Goal: Find specific fact: Find specific fact

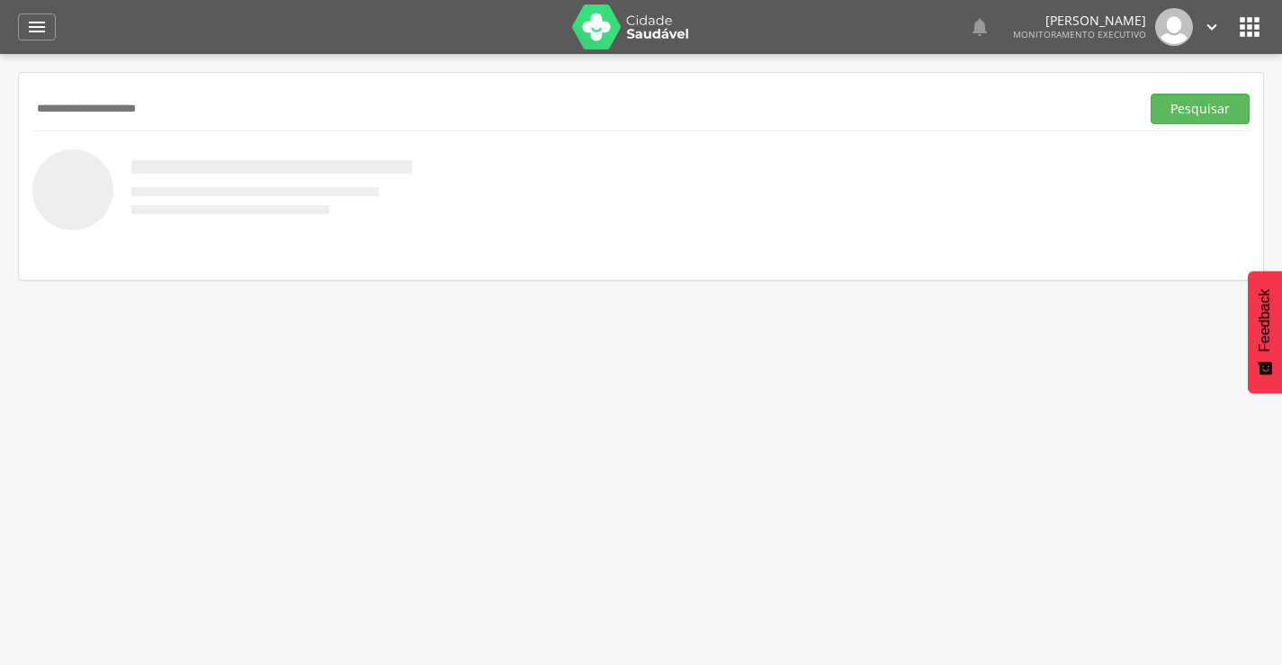
type input "**********"
click at [1150, 94] on button "Pesquisar" at bounding box center [1199, 109] width 99 height 31
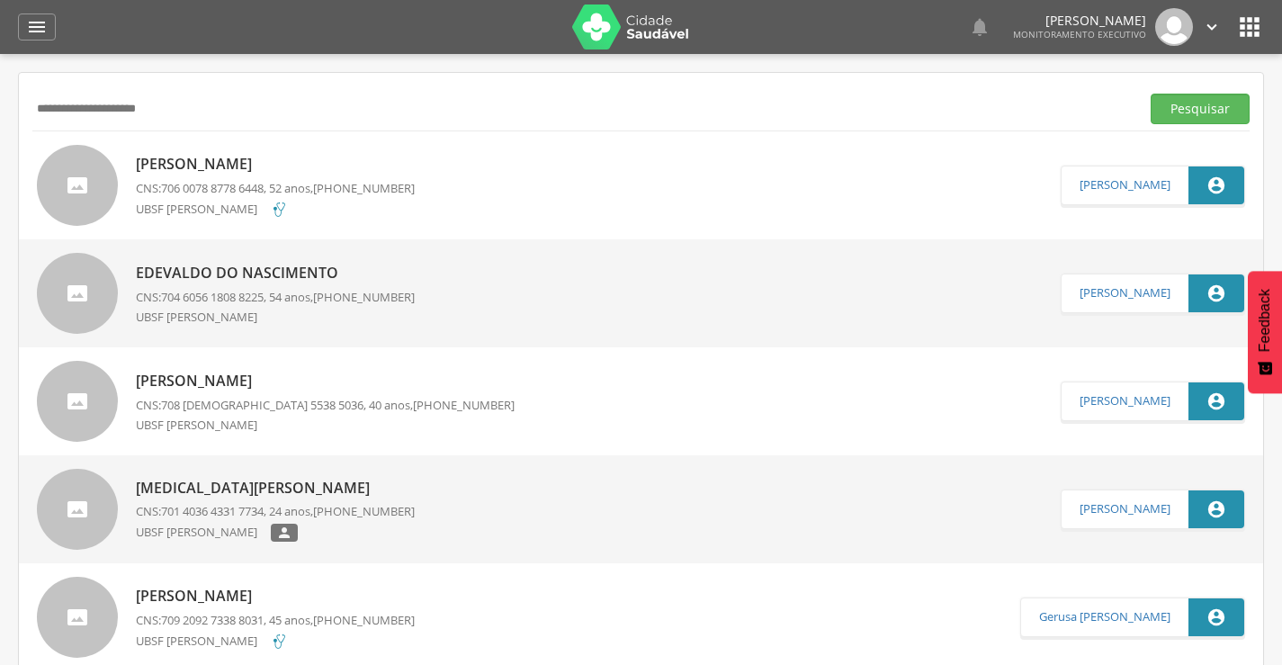
click at [258, 204] on p "UBSF [PERSON_NAME]" at bounding box center [203, 210] width 135 height 18
type input "**********"
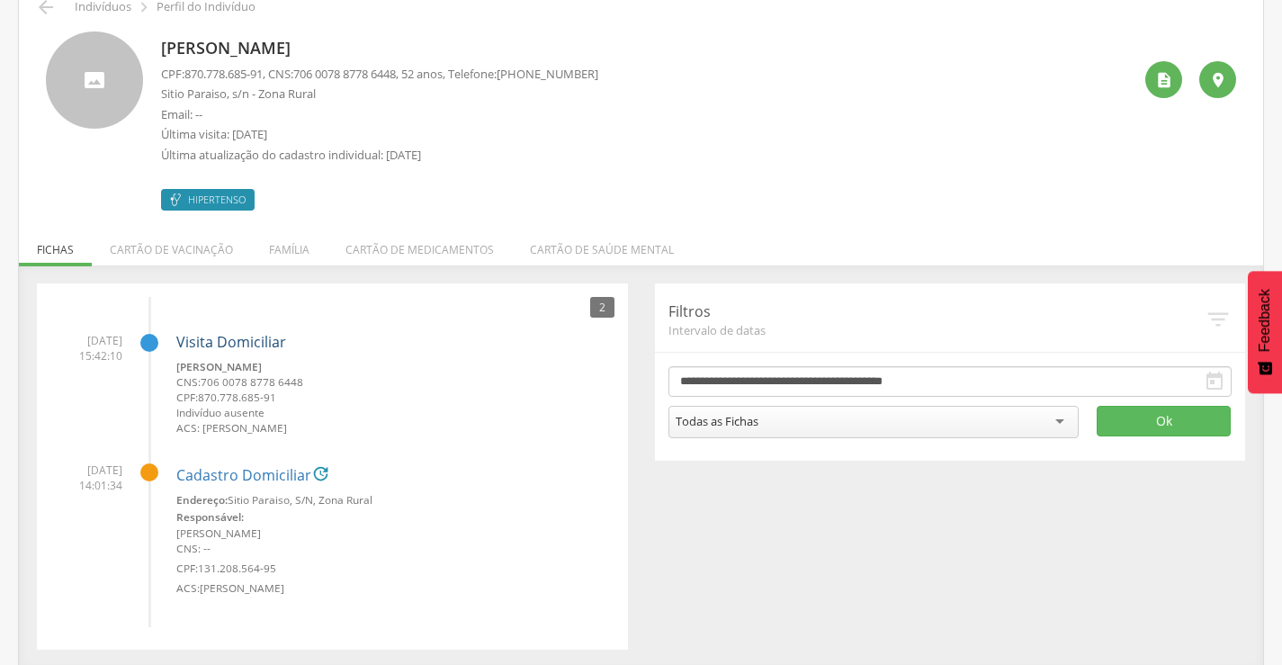
scroll to position [94, 0]
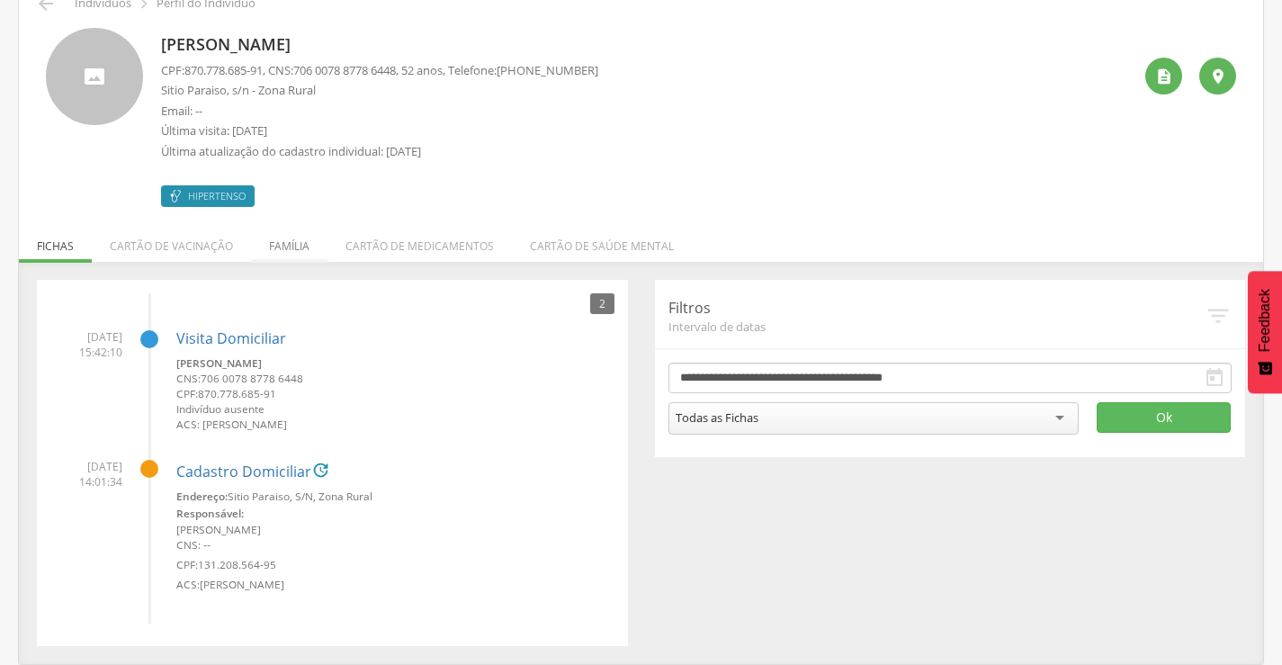
click at [272, 244] on li "Família" at bounding box center [289, 241] width 76 height 42
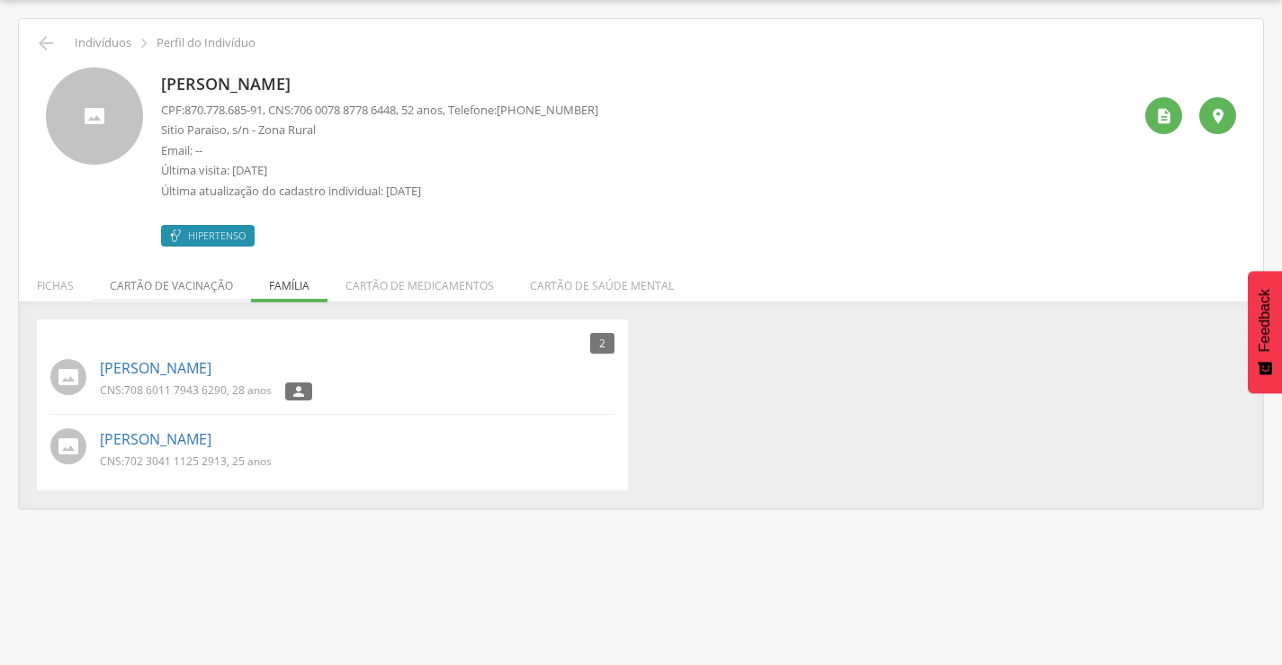
click at [166, 288] on li "Cartão de vacinação" at bounding box center [171, 281] width 159 height 42
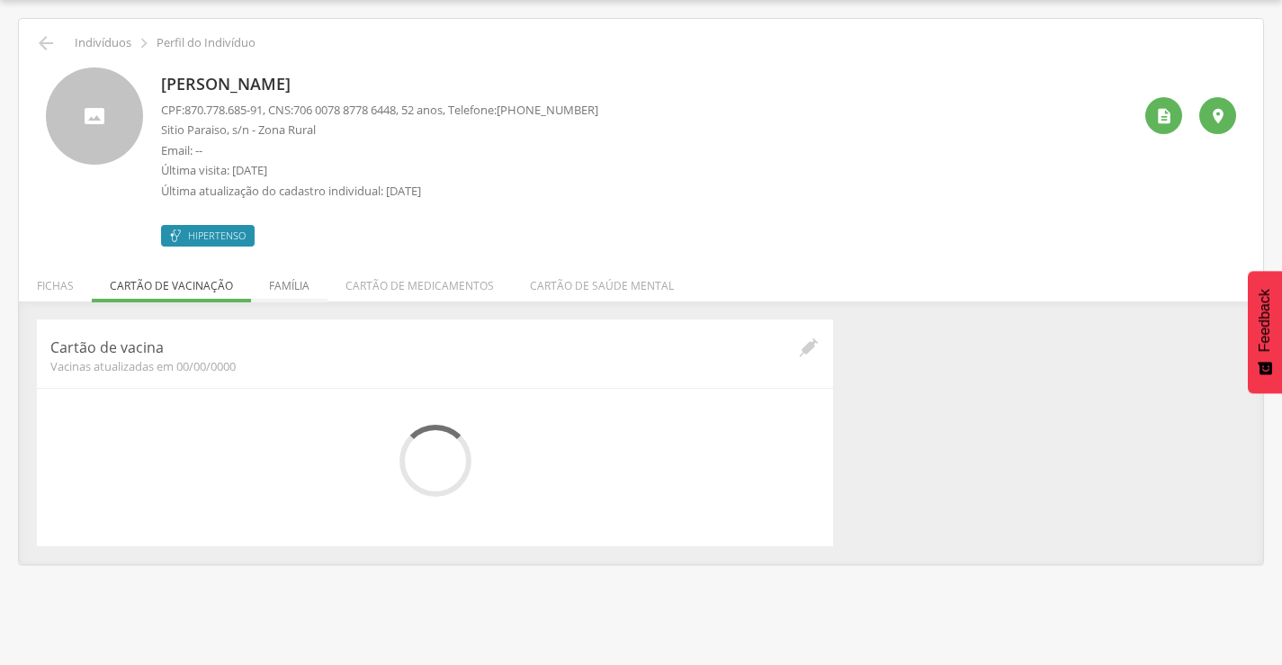
scroll to position [94, 0]
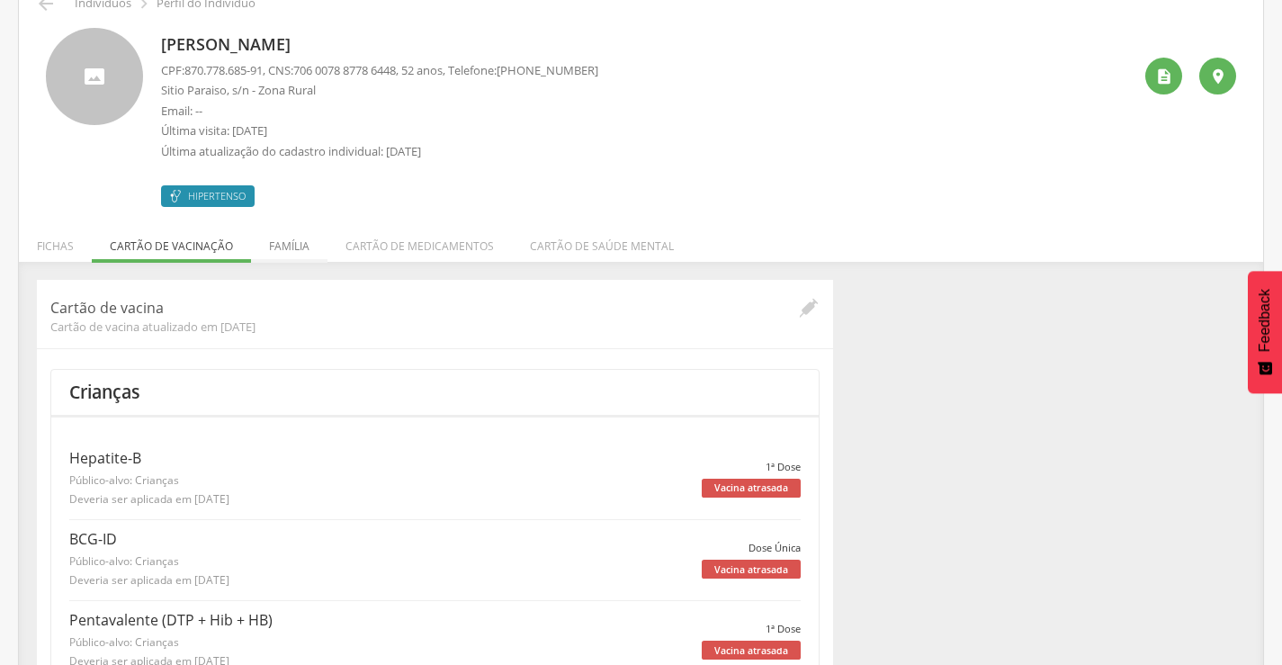
click at [299, 246] on li "Família" at bounding box center [289, 241] width 76 height 42
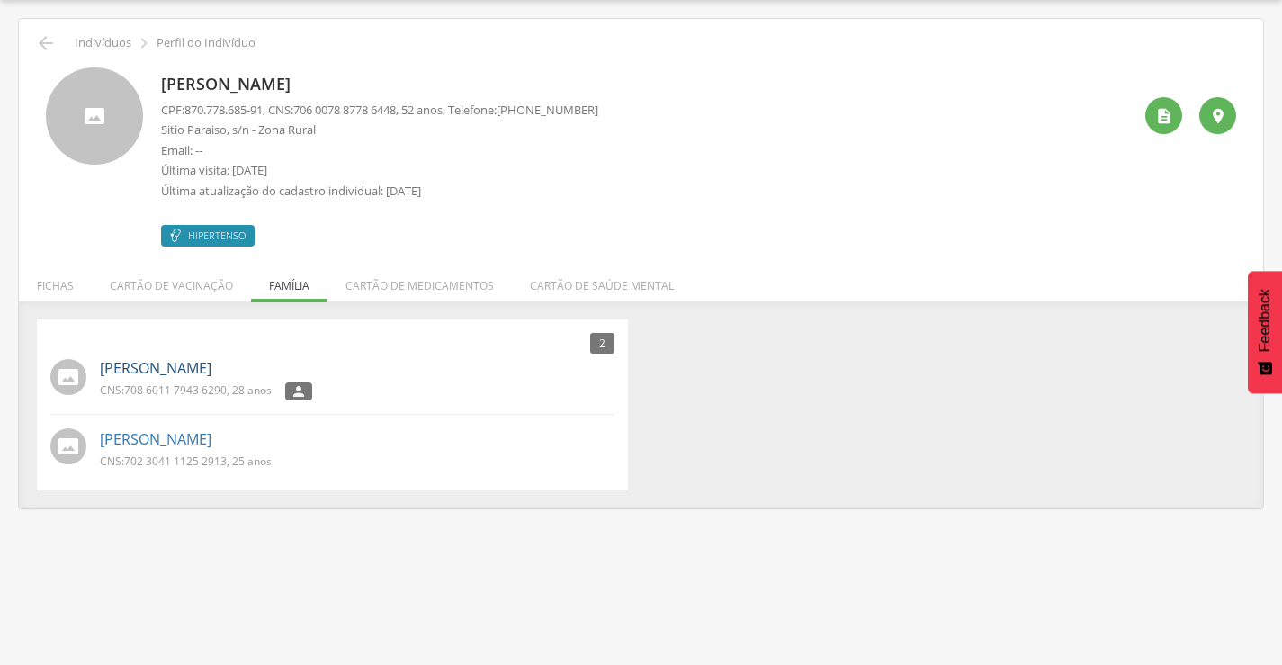
click at [166, 375] on link "[PERSON_NAME]" at bounding box center [156, 368] width 112 height 21
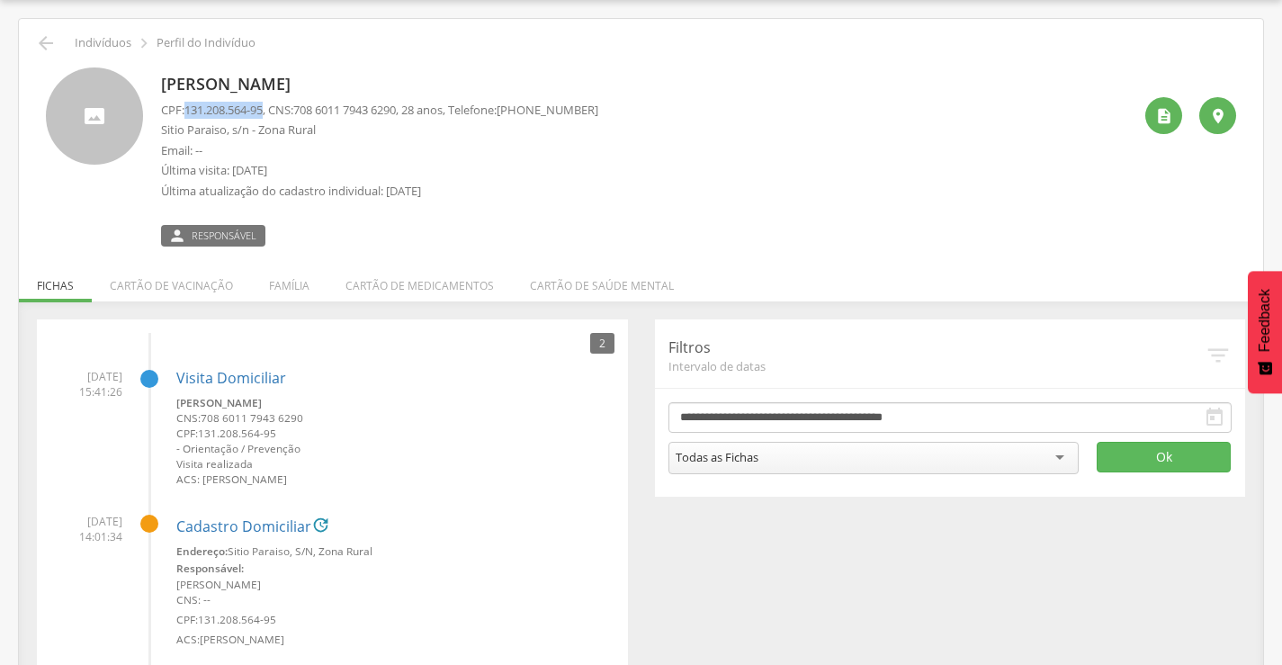
drag, startPoint x: 189, startPoint y: 107, endPoint x: 269, endPoint y: 107, distance: 80.1
click at [263, 107] on span "131.208.564-95" at bounding box center [223, 110] width 78 height 16
copy span "131.208.564-95"
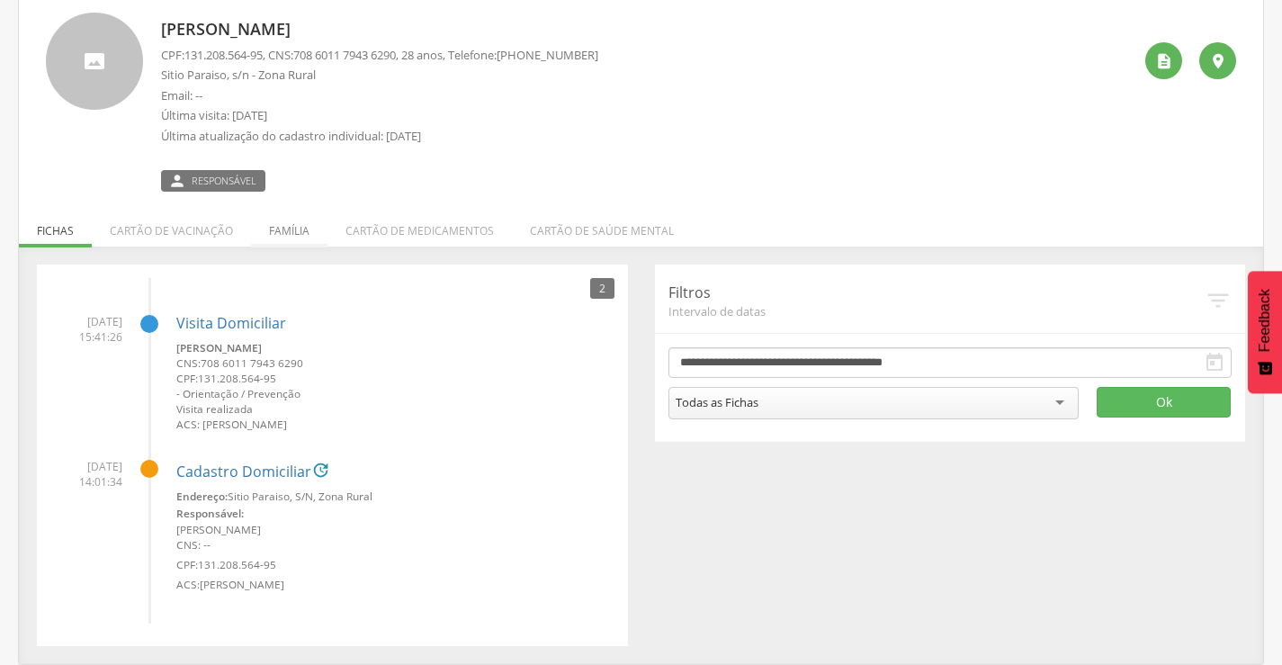
click at [276, 231] on li "Família" at bounding box center [289, 226] width 76 height 42
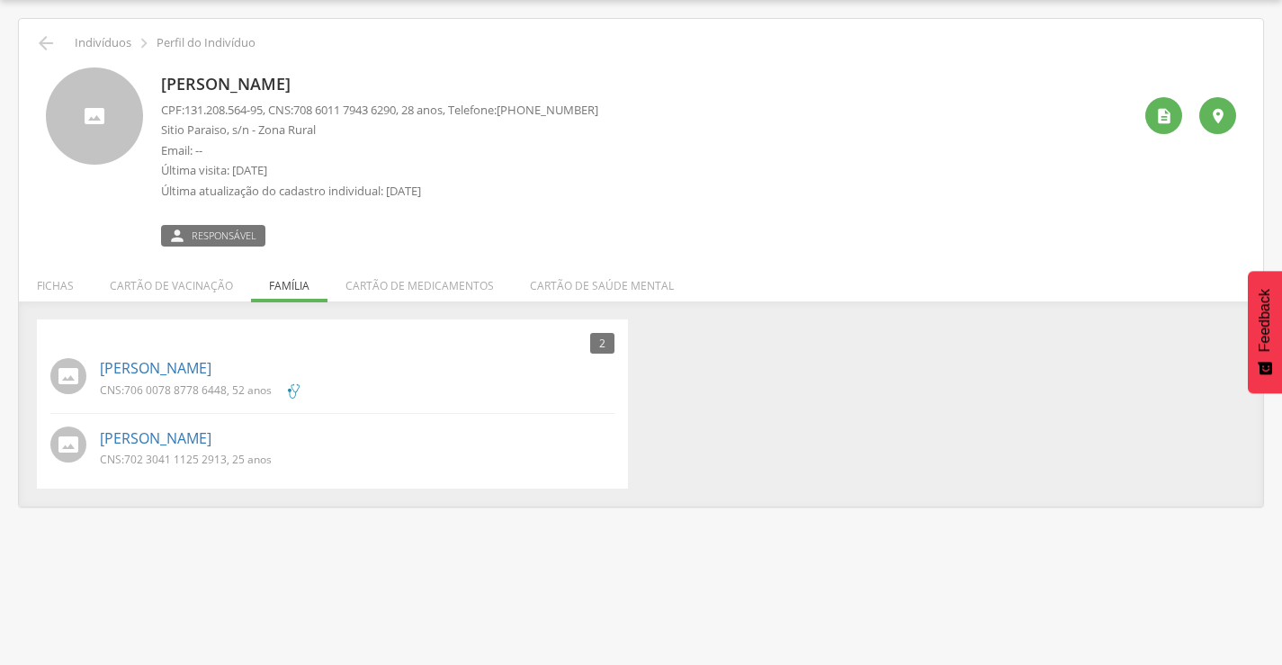
scroll to position [54, 0]
click at [208, 439] on link "[PERSON_NAME]" at bounding box center [156, 438] width 112 height 21
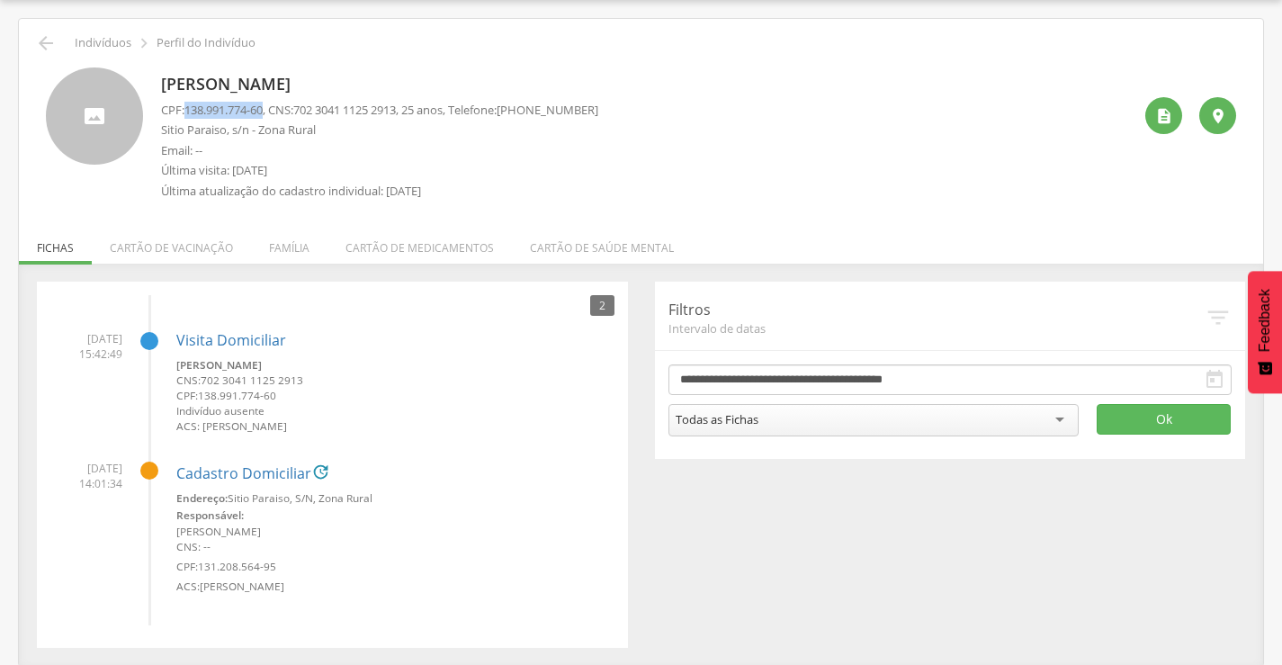
drag, startPoint x: 189, startPoint y: 112, endPoint x: 269, endPoint y: 111, distance: 80.1
click at [263, 111] on span "138.991.774-60" at bounding box center [223, 110] width 78 height 16
copy span "138.991.774-60"
